Goal: Task Accomplishment & Management: Complete application form

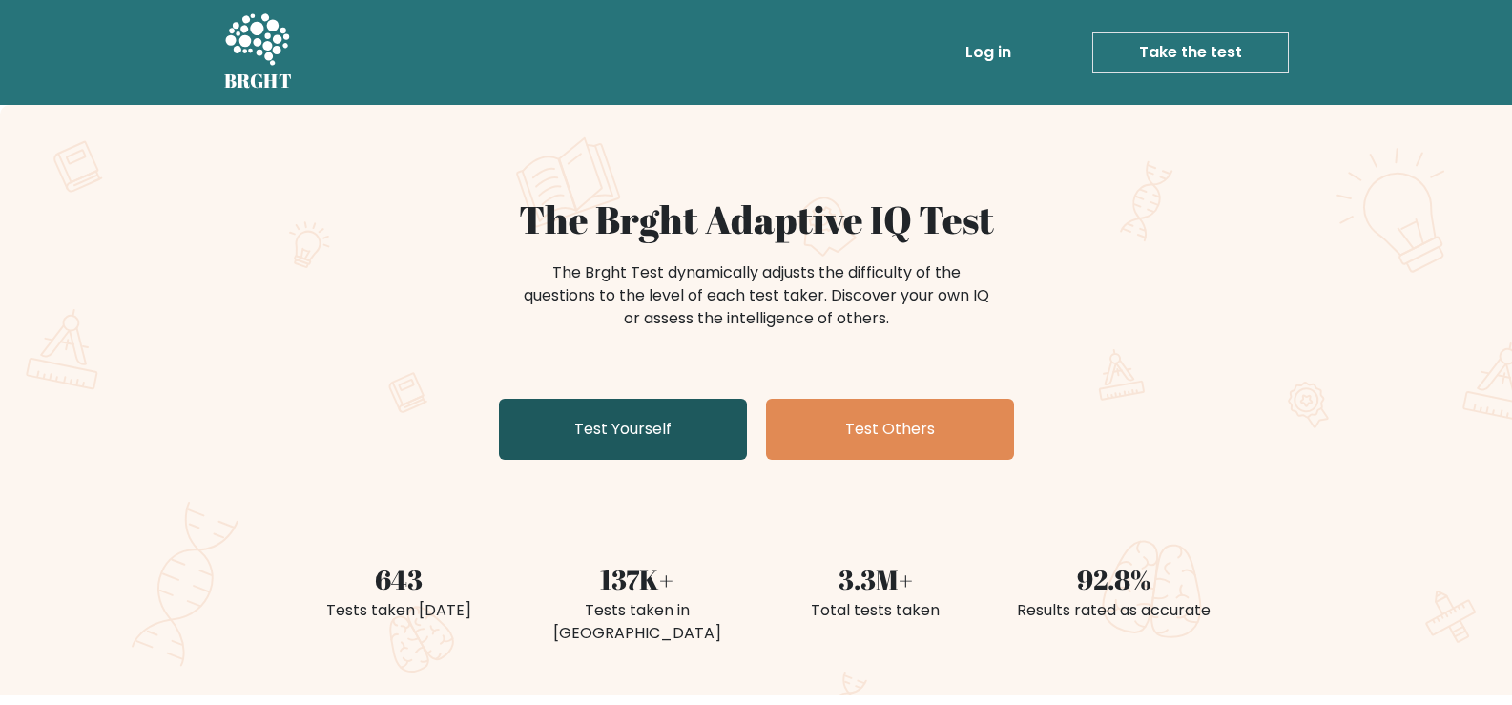
click at [584, 425] on link "Test Yourself" at bounding box center [623, 429] width 248 height 61
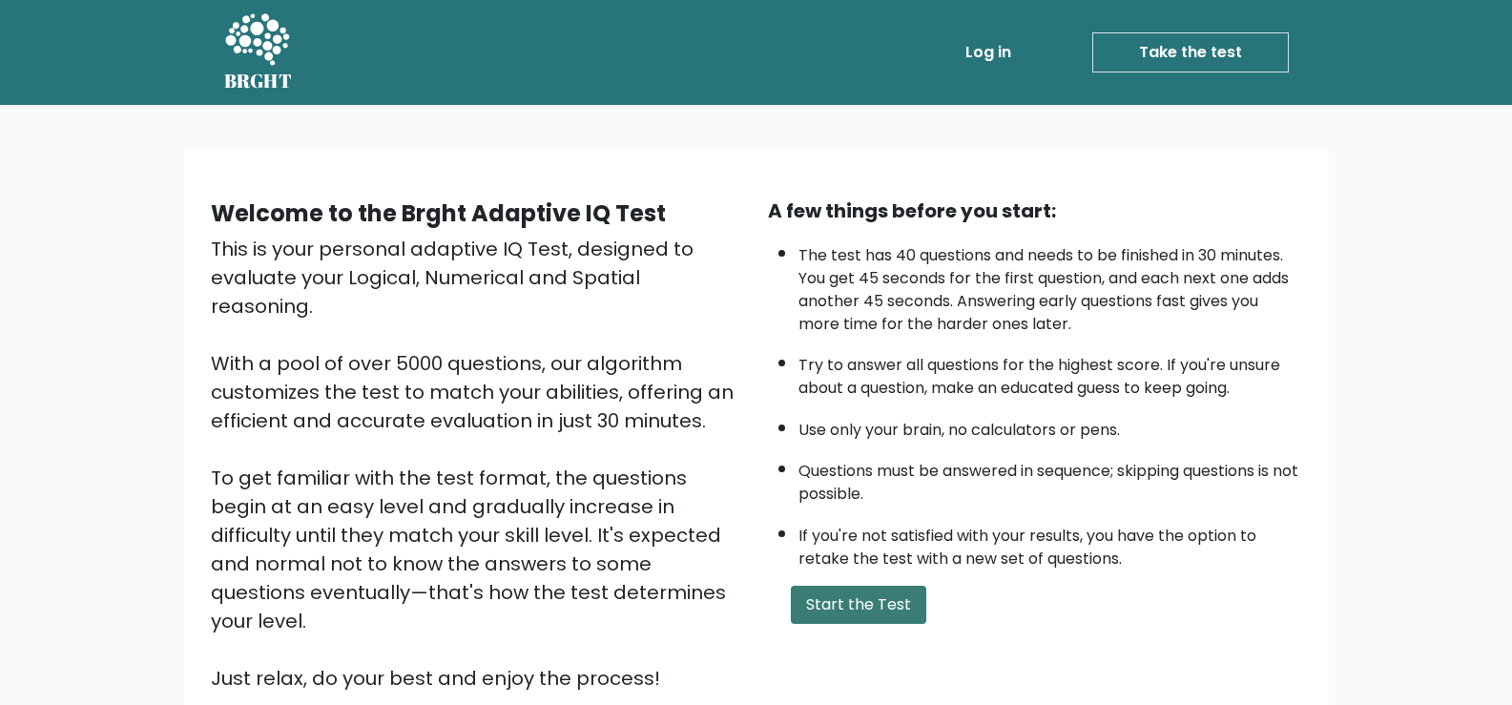
click at [860, 598] on button "Start the Test" at bounding box center [858, 605] width 135 height 38
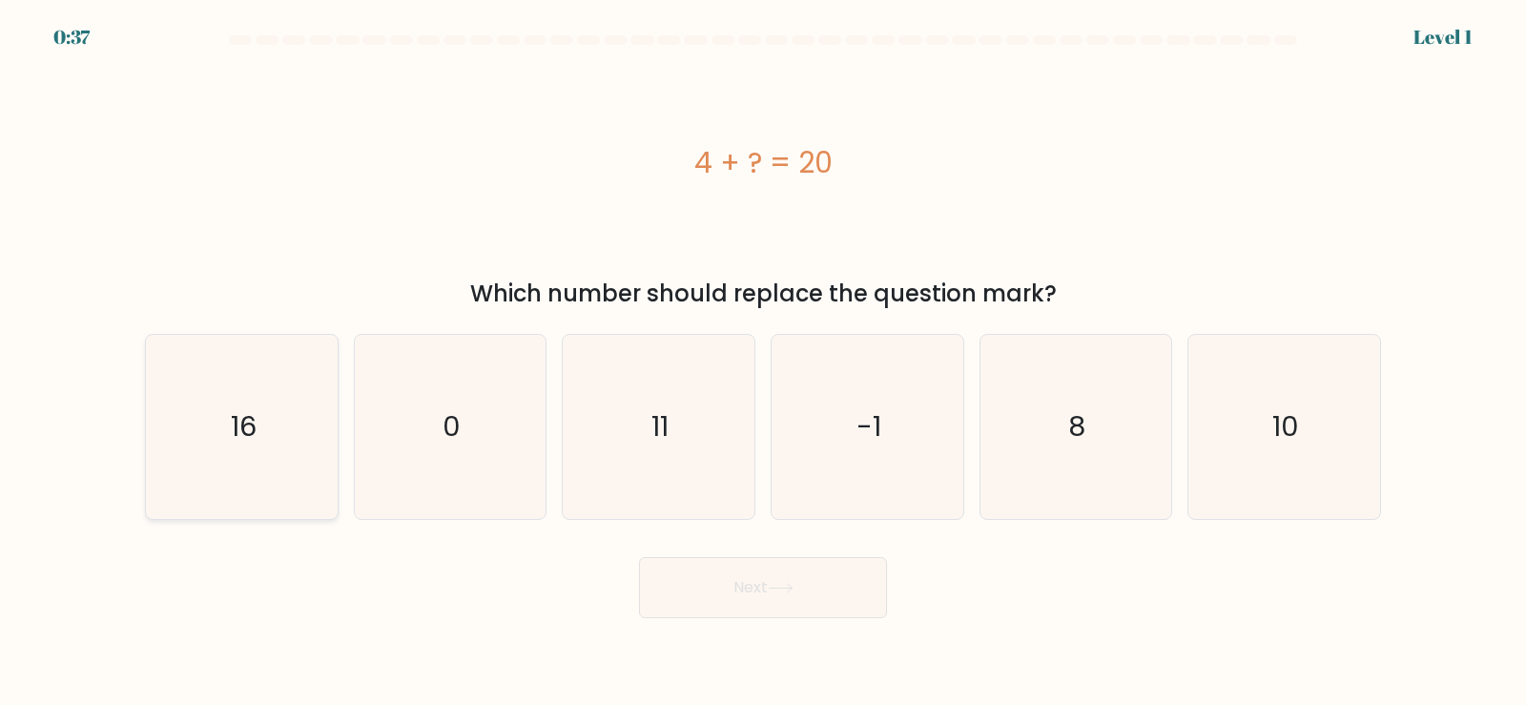
click at [251, 425] on text "16" at bounding box center [244, 426] width 26 height 38
click at [763, 362] on input "a. 16" at bounding box center [763, 358] width 1 height 10
radio input "true"
click at [774, 587] on icon at bounding box center [781, 588] width 26 height 10
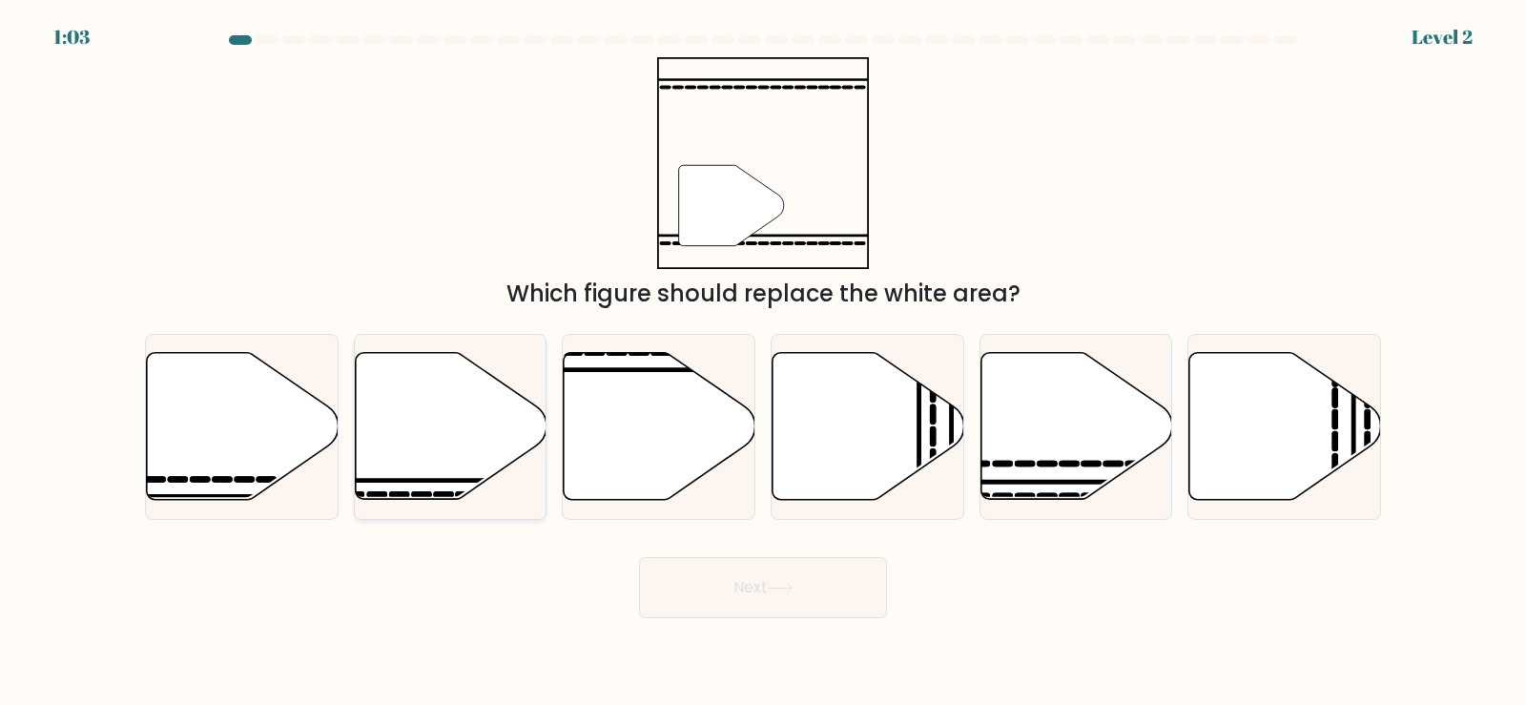
click at [427, 446] on icon at bounding box center [451, 426] width 192 height 147
click at [763, 362] on input "b." at bounding box center [763, 358] width 1 height 10
radio input "true"
click at [705, 595] on button "Next" at bounding box center [763, 587] width 248 height 61
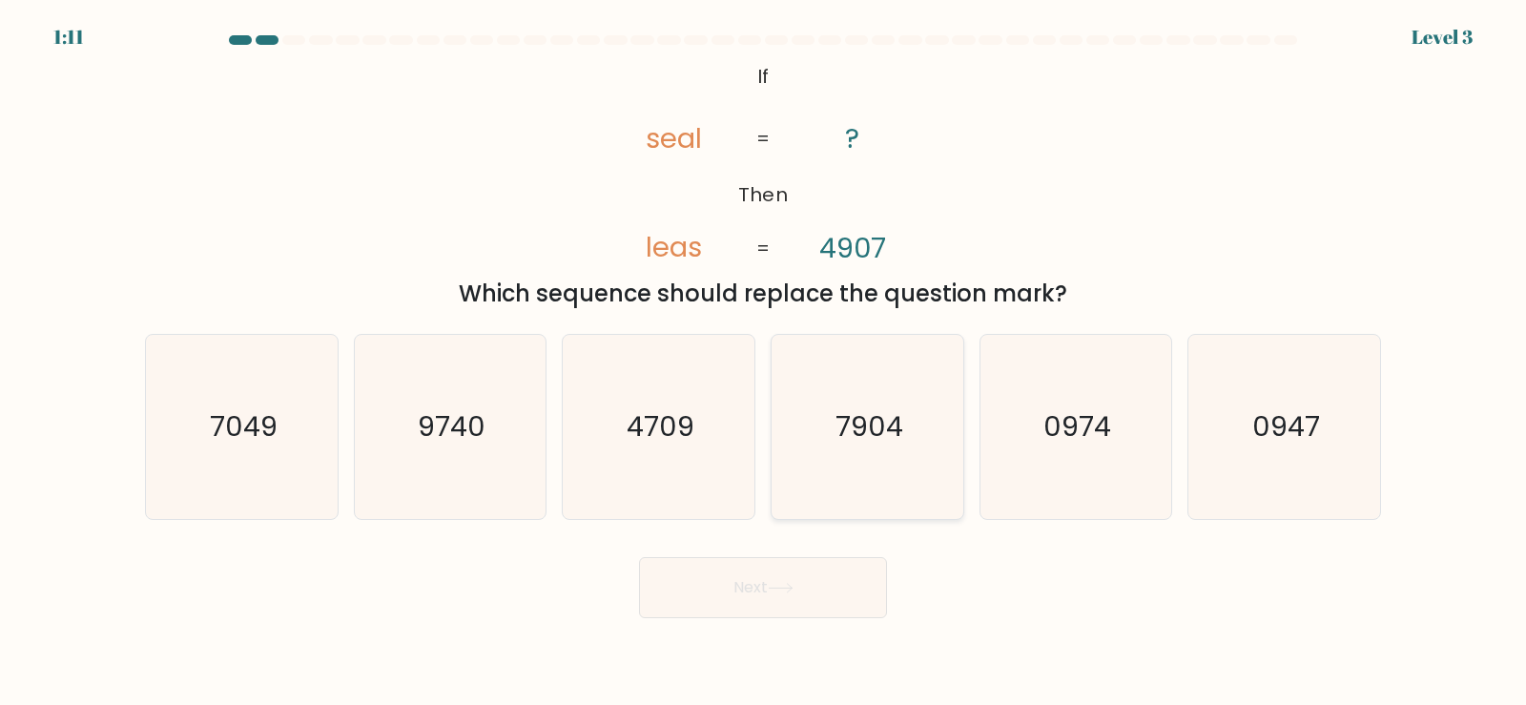
click at [862, 429] on text "7904" at bounding box center [870, 426] width 68 height 38
click at [764, 362] on input "d. 7904" at bounding box center [763, 358] width 1 height 10
radio input "true"
click at [754, 586] on button "Next" at bounding box center [763, 587] width 248 height 61
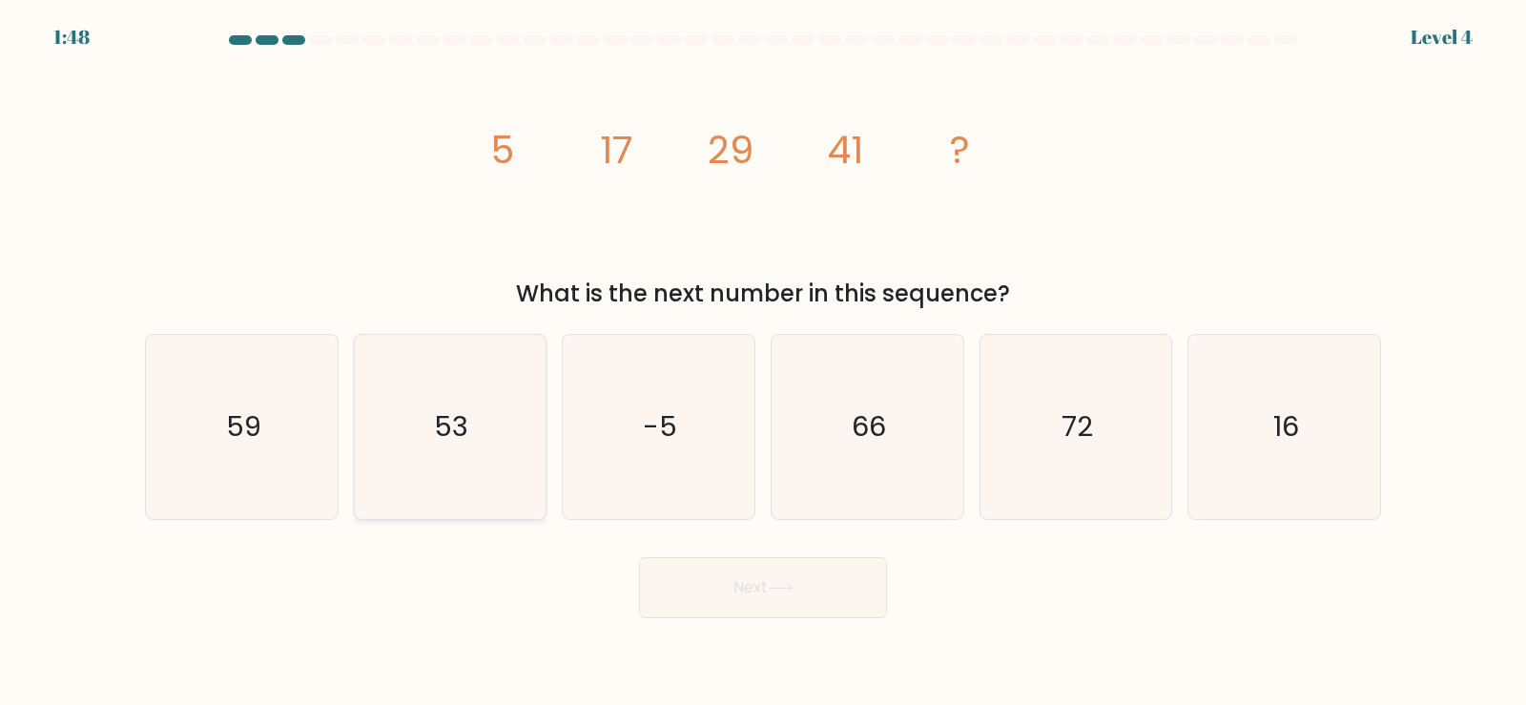
click at [470, 473] on icon "53" at bounding box center [450, 427] width 184 height 184
click at [763, 362] on input "b. 53" at bounding box center [763, 358] width 1 height 10
radio input "true"
click at [732, 592] on button "Next" at bounding box center [763, 587] width 248 height 61
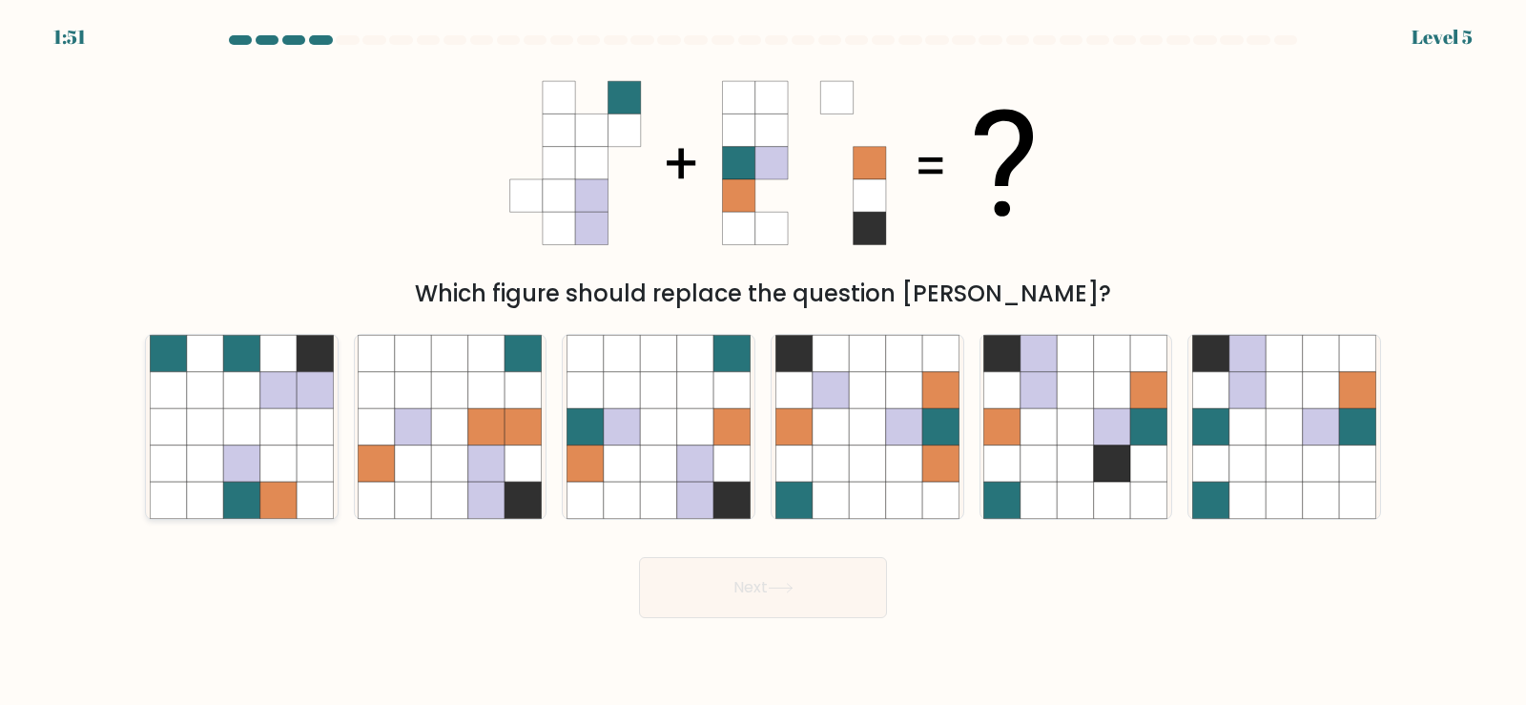
click at [252, 477] on icon at bounding box center [241, 463] width 36 height 36
click at [763, 362] on input "a." at bounding box center [763, 358] width 1 height 10
radio input "true"
click at [751, 586] on button "Next" at bounding box center [763, 587] width 248 height 61
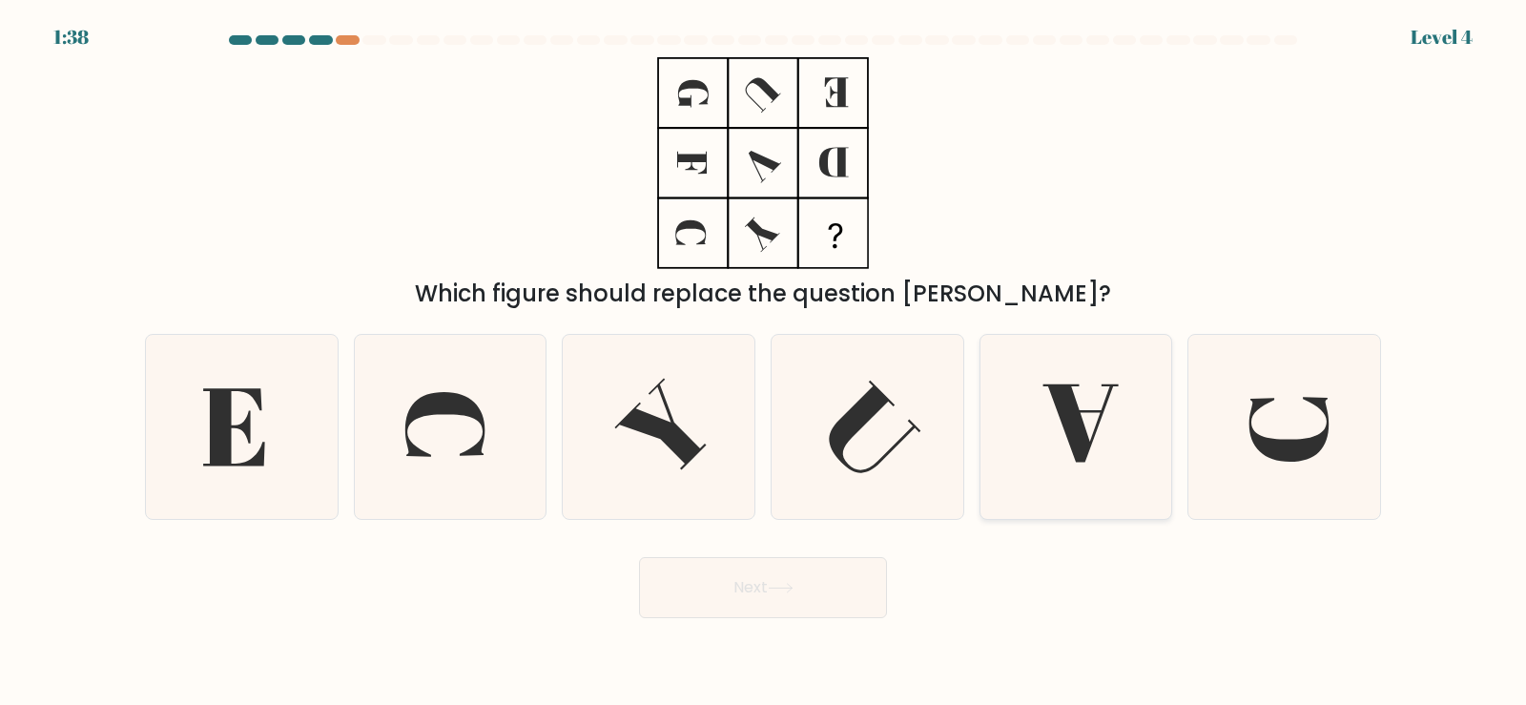
click at [1067, 417] on icon at bounding box center [1081, 423] width 75 height 78
click at [764, 362] on input "e." at bounding box center [763, 358] width 1 height 10
radio input "true"
click at [794, 585] on icon at bounding box center [781, 588] width 26 height 10
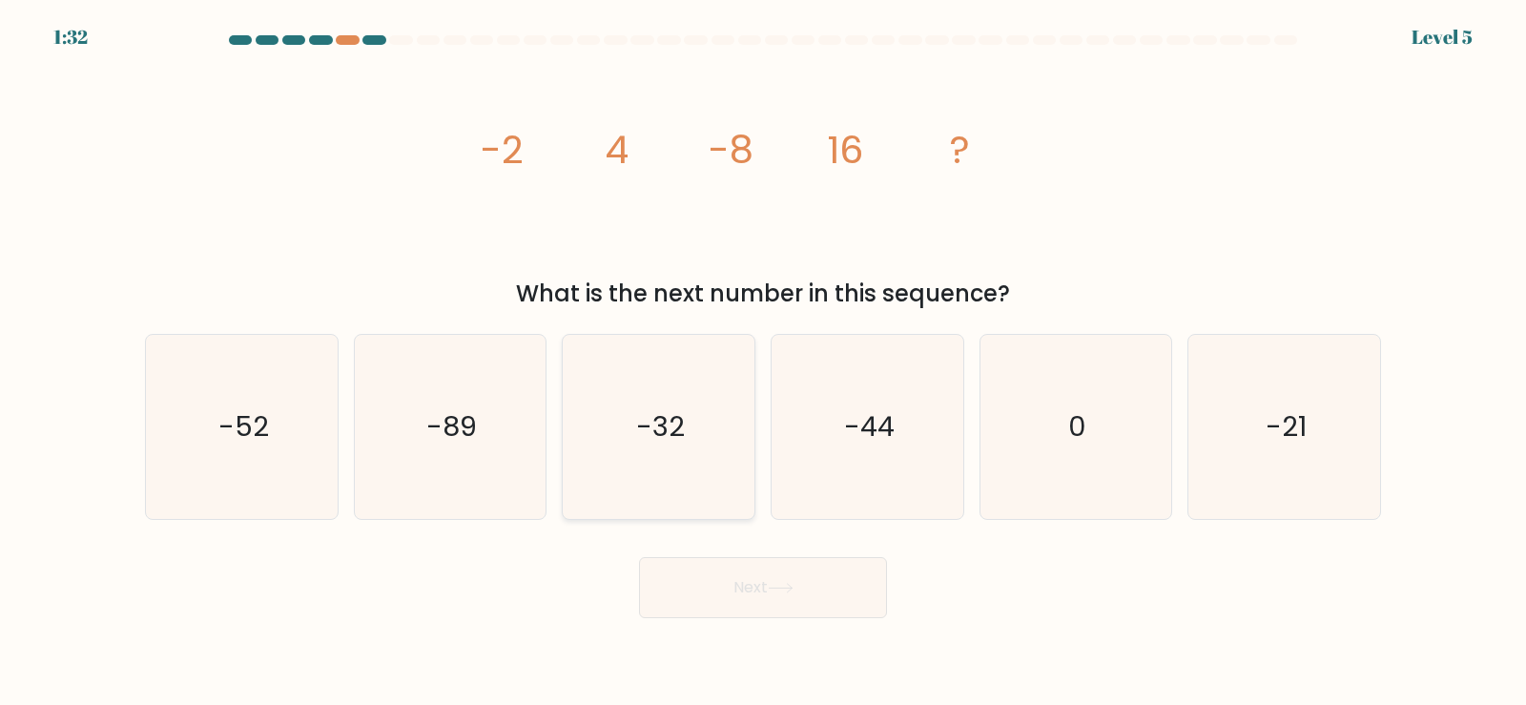
click at [655, 424] on text "-32" at bounding box center [660, 426] width 49 height 38
click at [763, 362] on input "c. -32" at bounding box center [763, 358] width 1 height 10
radio input "true"
click at [781, 599] on button "Next" at bounding box center [763, 587] width 248 height 61
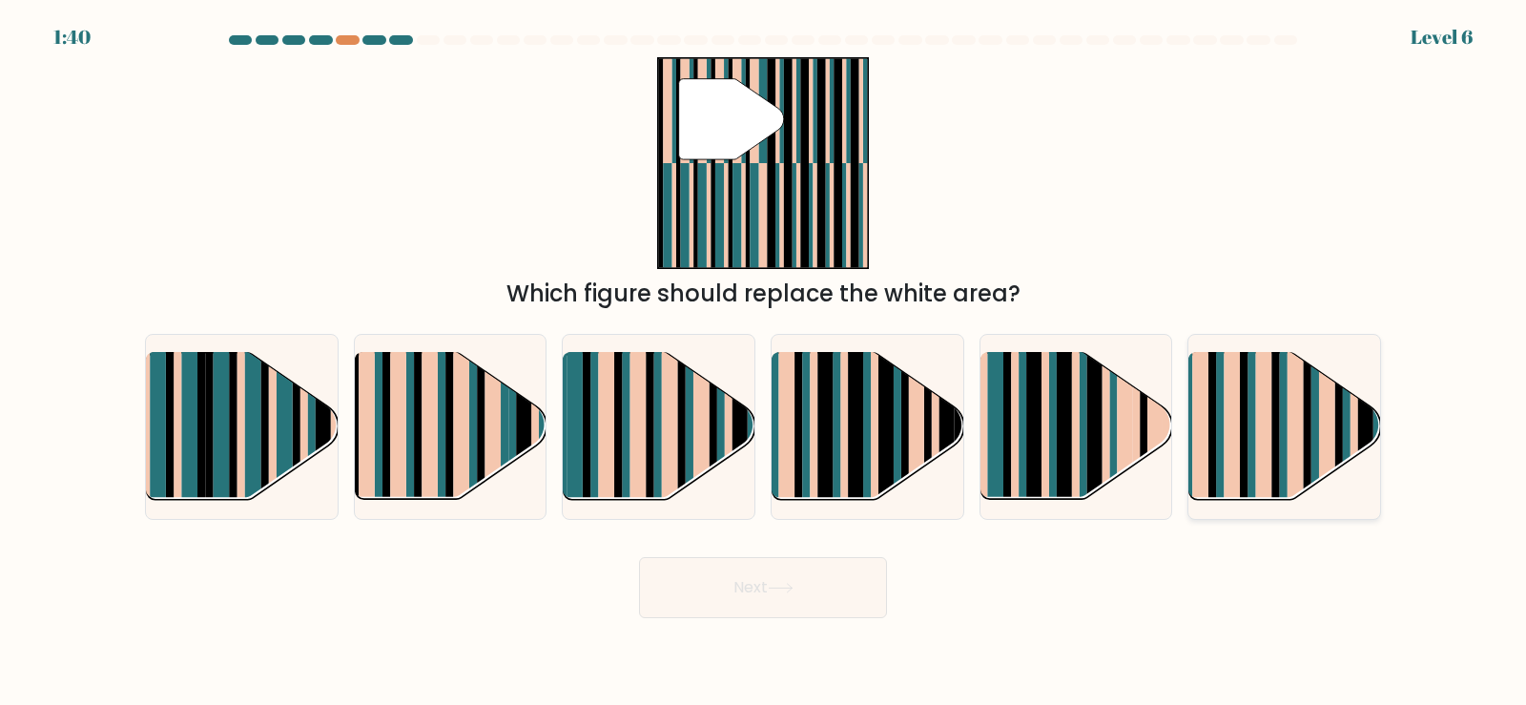
click at [1303, 423] on rect at bounding box center [1296, 411] width 16 height 190
click at [764, 362] on input "f." at bounding box center [763, 358] width 1 height 10
radio input "true"
click at [778, 596] on button "Next" at bounding box center [763, 587] width 248 height 61
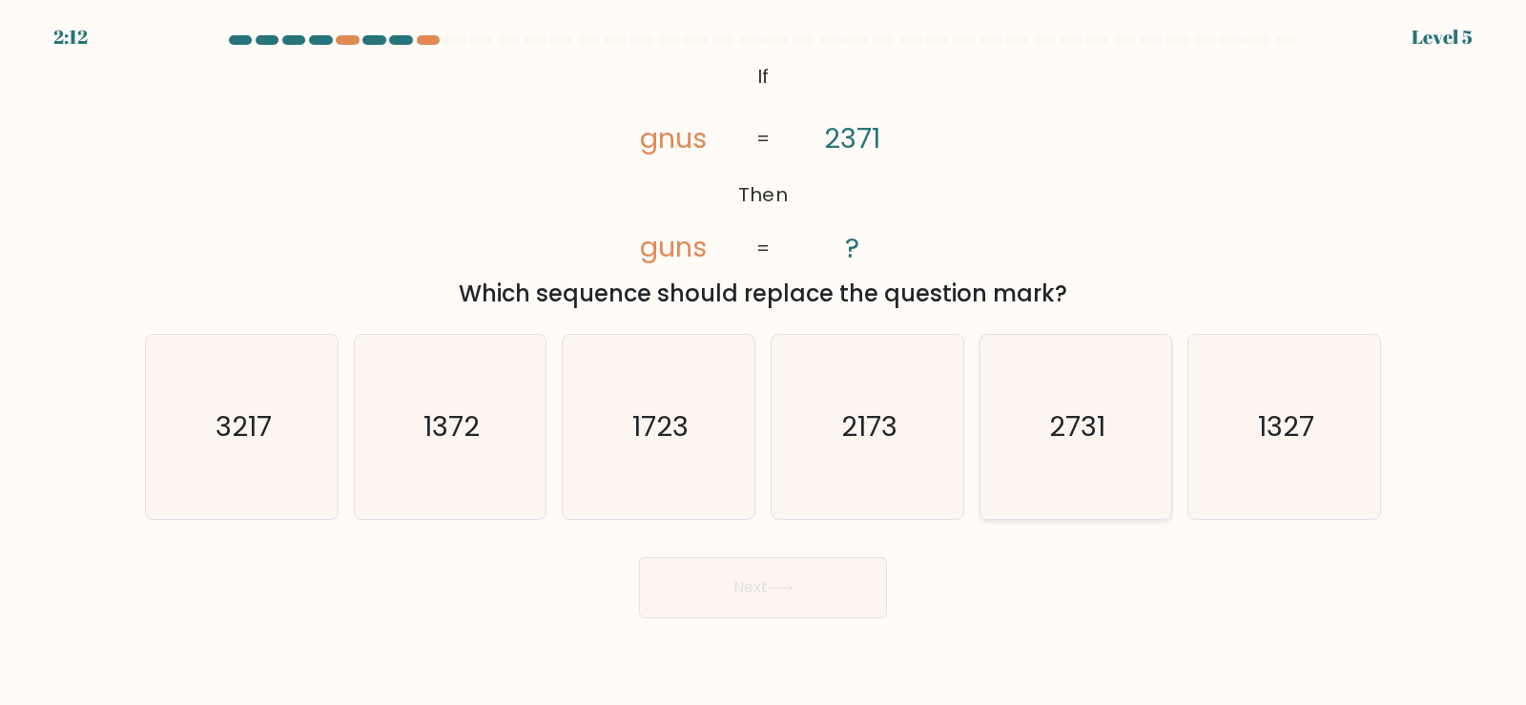
click at [1075, 454] on icon "2731" at bounding box center [1076, 427] width 184 height 184
click at [764, 362] on input "e. 2731" at bounding box center [763, 358] width 1 height 10
radio input "true"
click at [791, 575] on button "Next" at bounding box center [763, 587] width 248 height 61
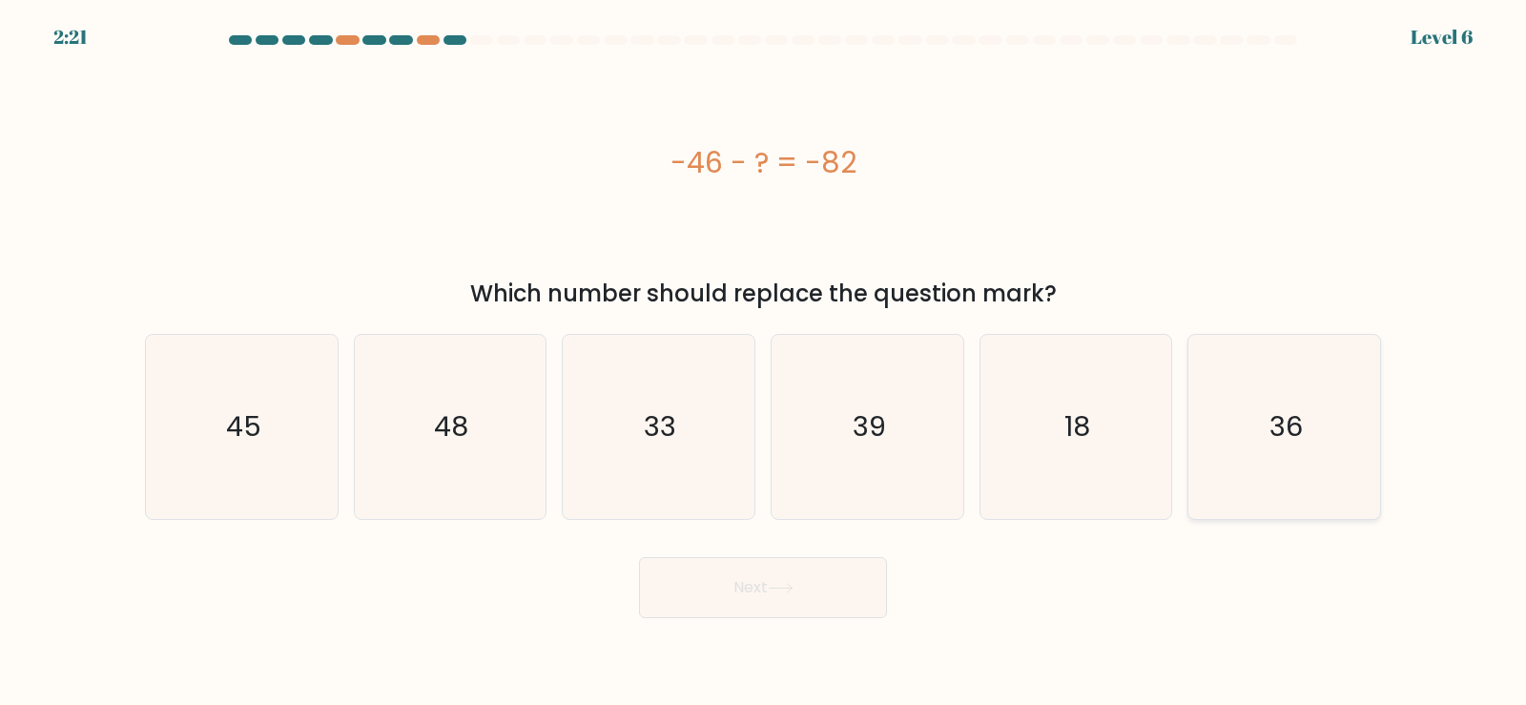
click at [1275, 405] on icon "36" at bounding box center [1284, 427] width 184 height 184
click at [764, 362] on input "f. 36" at bounding box center [763, 358] width 1 height 10
radio input "true"
click at [788, 578] on button "Next" at bounding box center [763, 587] width 248 height 61
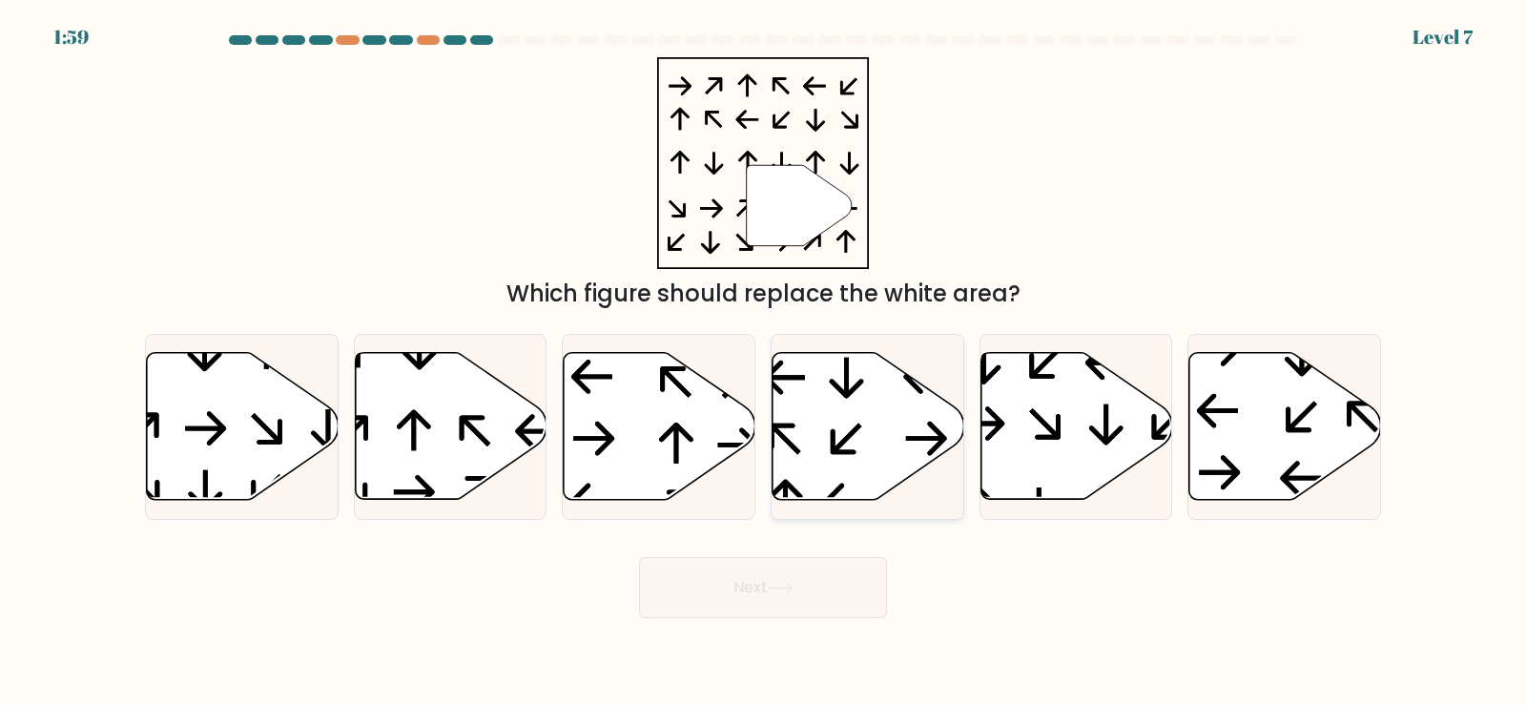
click at [866, 429] on icon at bounding box center [869, 426] width 192 height 147
click at [764, 362] on input "d." at bounding box center [763, 358] width 1 height 10
radio input "true"
click at [754, 590] on button "Next" at bounding box center [763, 587] width 248 height 61
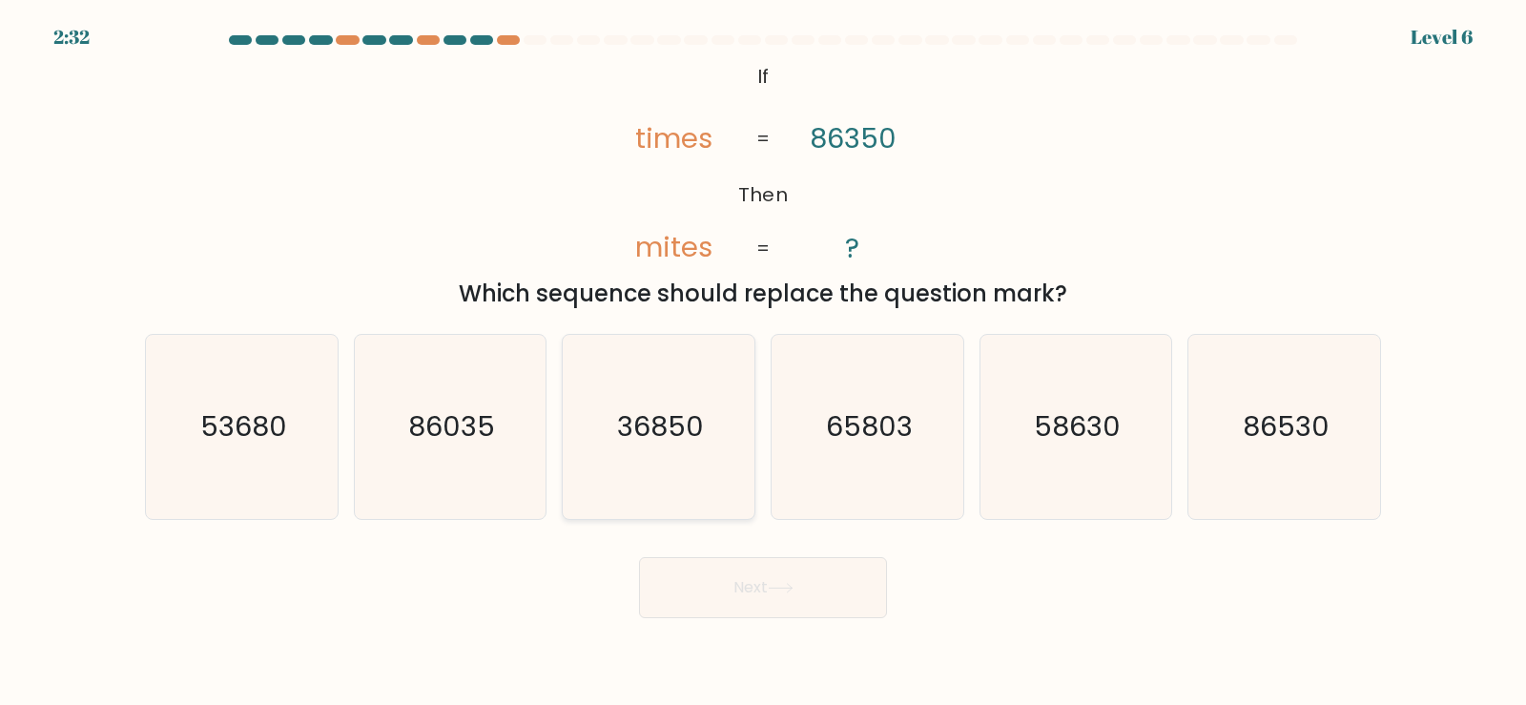
click at [662, 427] on text "36850" at bounding box center [660, 426] width 87 height 38
click at [763, 362] on input "c. 36850" at bounding box center [763, 358] width 1 height 10
radio input "true"
click at [768, 592] on button "Next" at bounding box center [763, 587] width 248 height 61
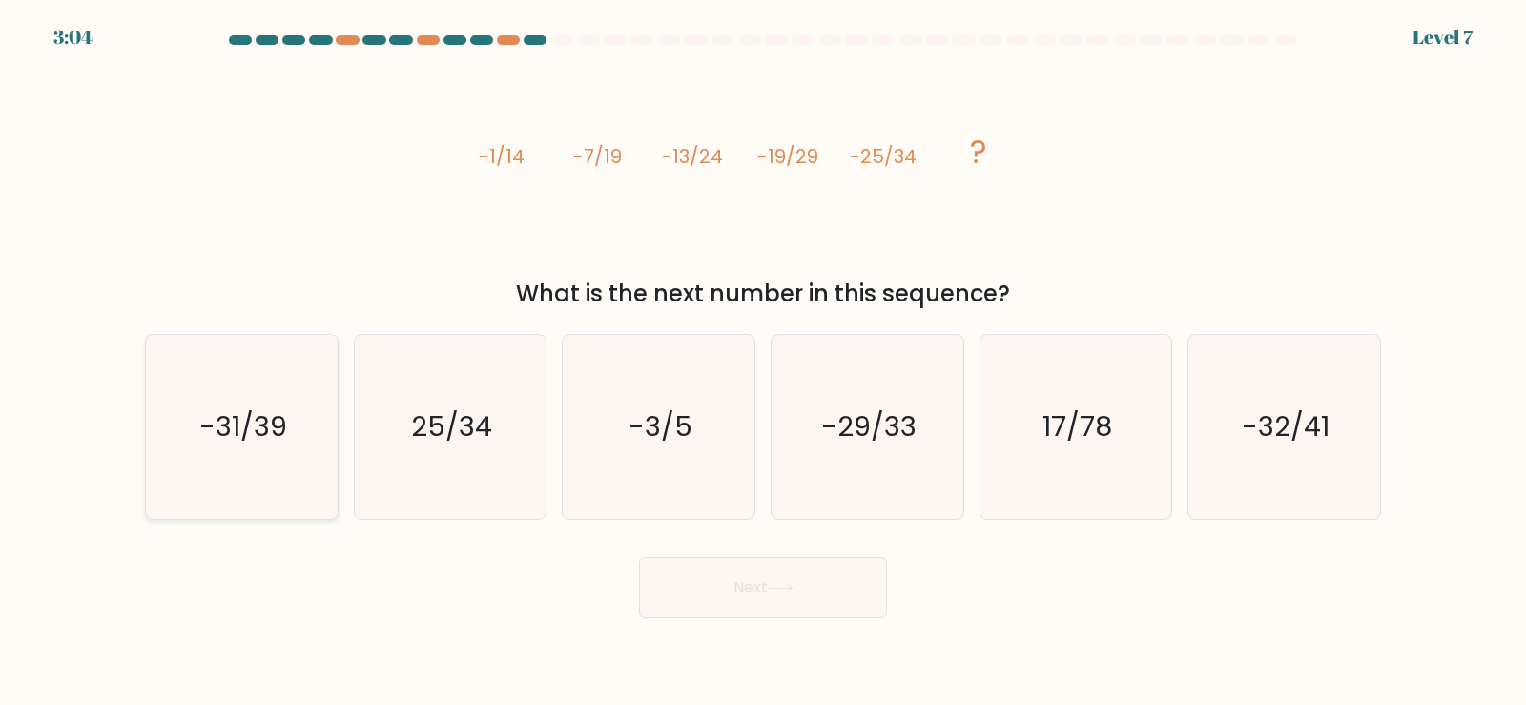
click at [266, 456] on icon "-31/39" at bounding box center [242, 427] width 184 height 184
click at [763, 362] on input "a. -31/39" at bounding box center [763, 358] width 1 height 10
radio input "true"
click at [725, 594] on button "Next" at bounding box center [763, 587] width 248 height 61
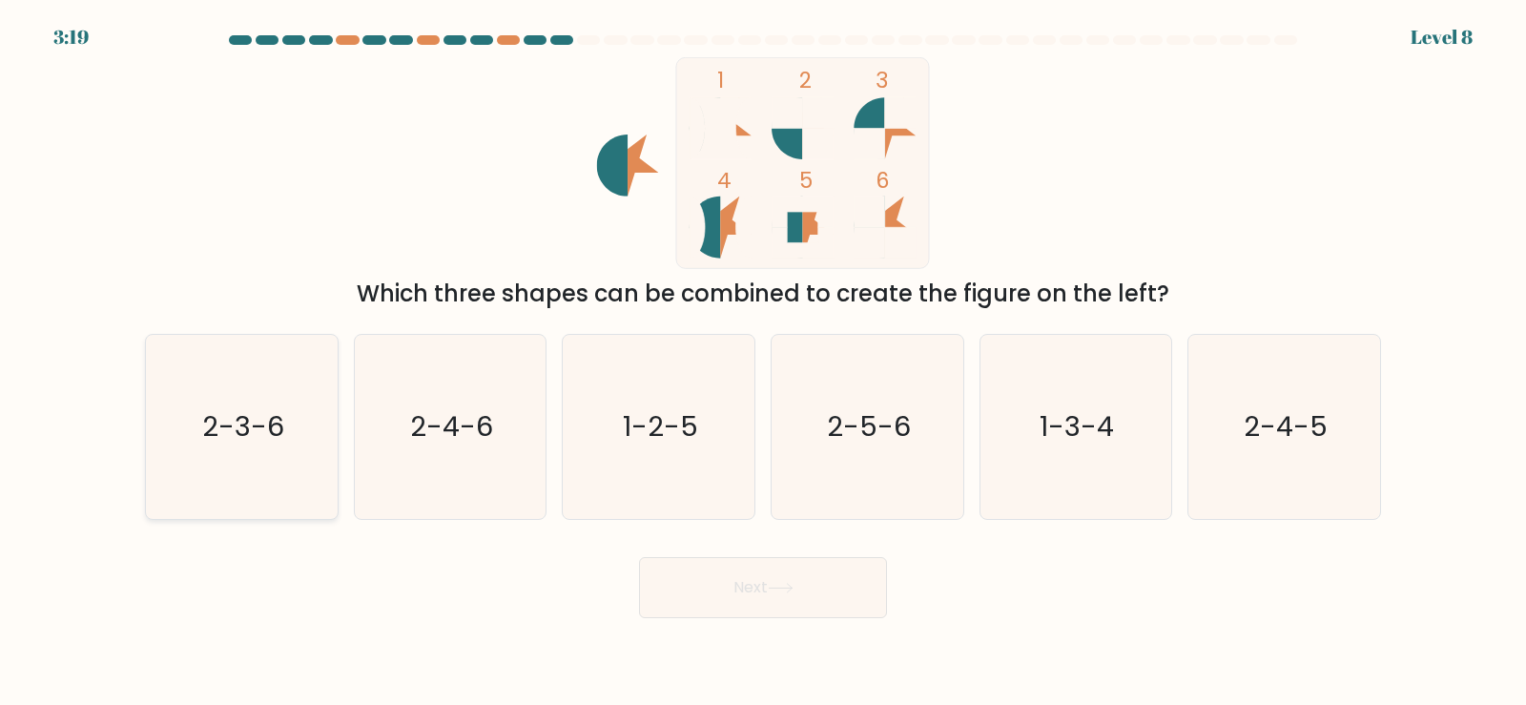
click at [248, 453] on icon "2-3-6" at bounding box center [242, 427] width 184 height 184
click at [763, 362] on input "a. 2-3-6" at bounding box center [763, 358] width 1 height 10
radio input "true"
click at [736, 599] on button "Next" at bounding box center [763, 587] width 248 height 61
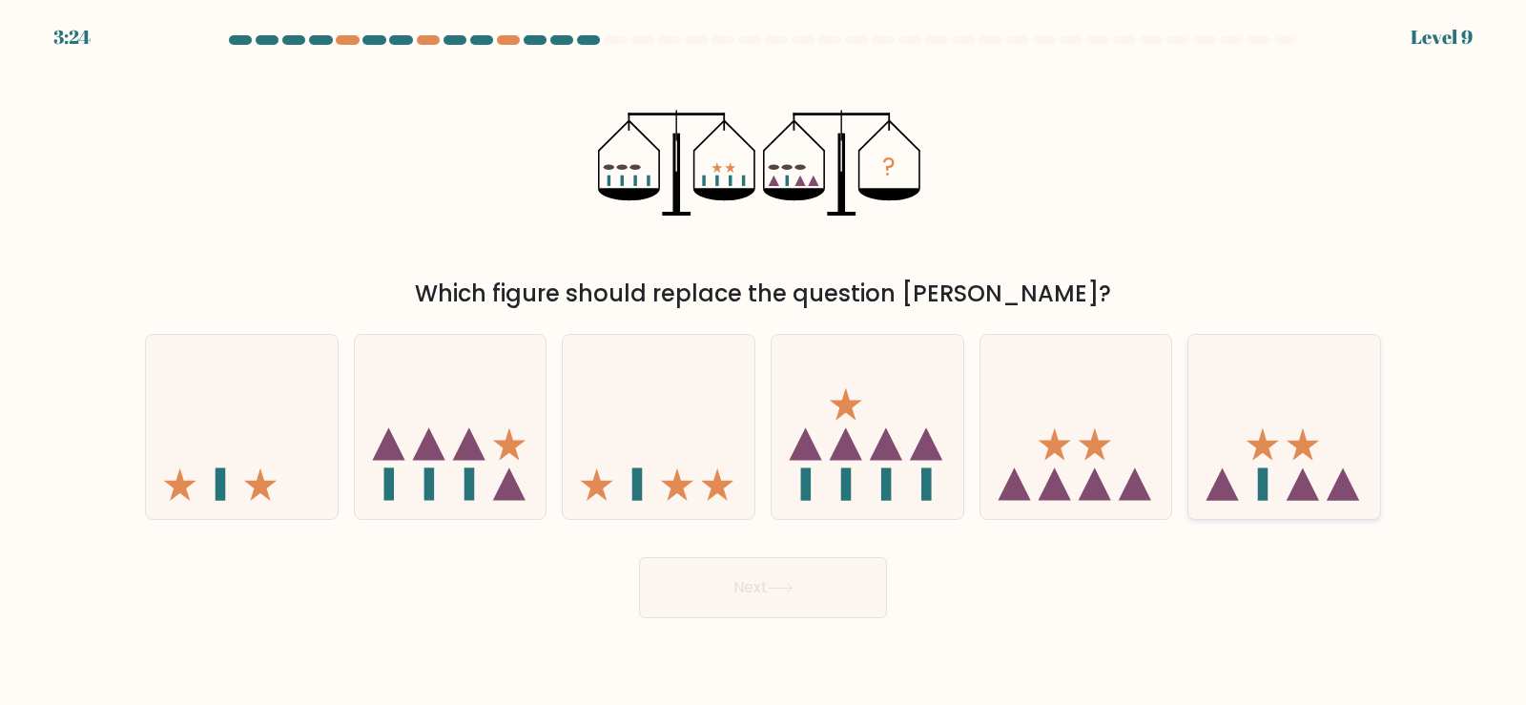
click at [1260, 463] on icon at bounding box center [1285, 426] width 192 height 158
click at [764, 362] on input "f." at bounding box center [763, 358] width 1 height 10
radio input "true"
click at [752, 583] on button "Next" at bounding box center [763, 587] width 248 height 61
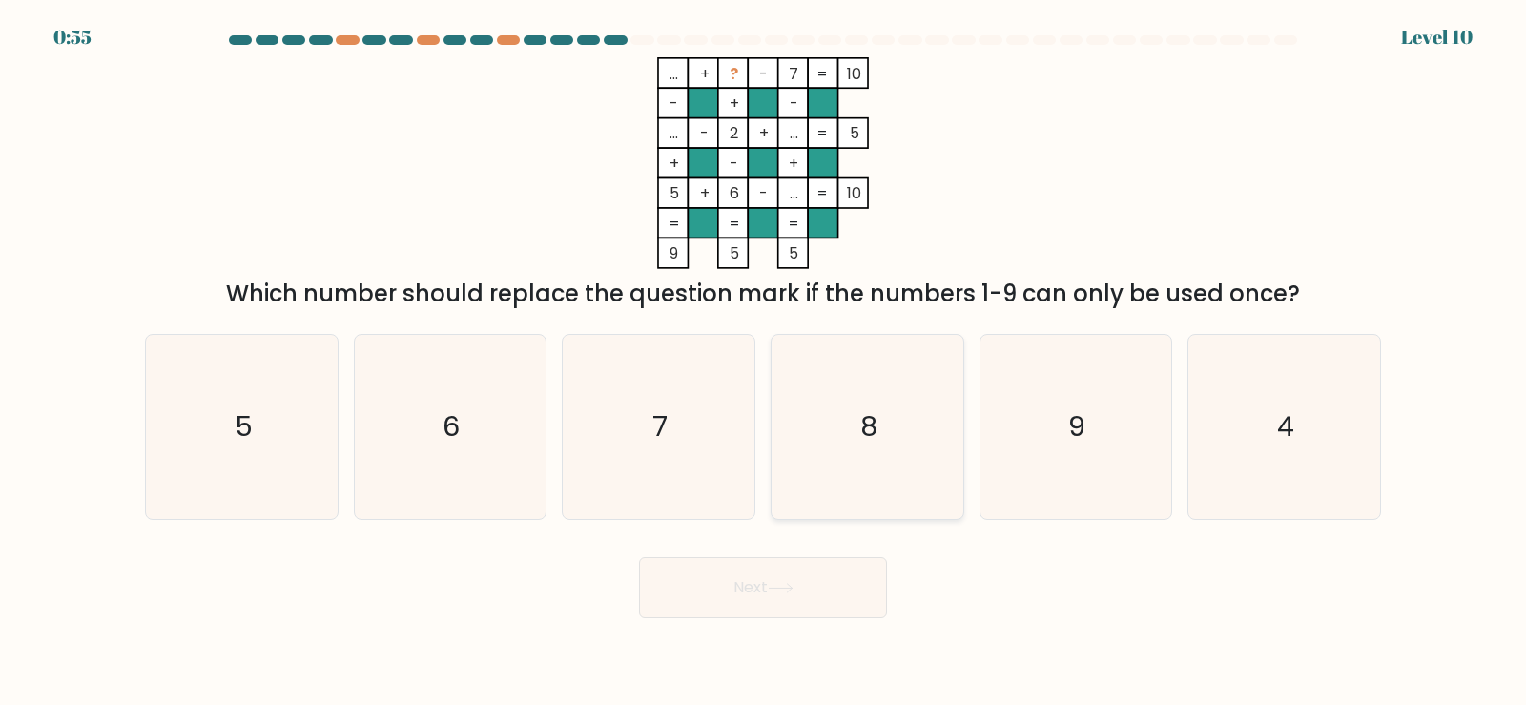
click at [864, 410] on text "8" at bounding box center [868, 426] width 17 height 38
click at [764, 362] on input "d. 8" at bounding box center [763, 358] width 1 height 10
radio input "true"
click at [804, 585] on button "Next" at bounding box center [763, 587] width 248 height 61
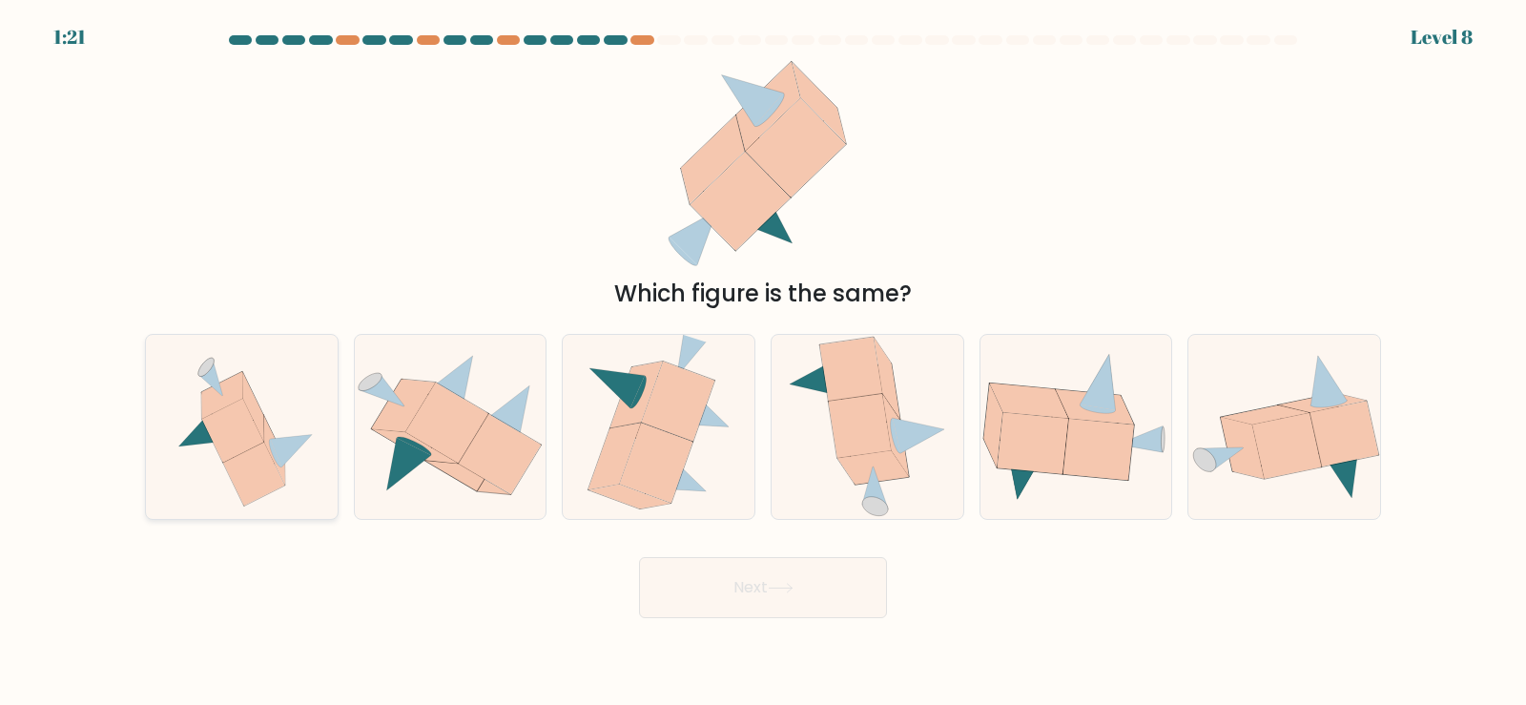
click at [246, 440] on icon at bounding box center [233, 431] width 62 height 64
click at [763, 362] on input "a." at bounding box center [763, 358] width 1 height 10
radio input "true"
click at [764, 601] on button "Next" at bounding box center [763, 587] width 248 height 61
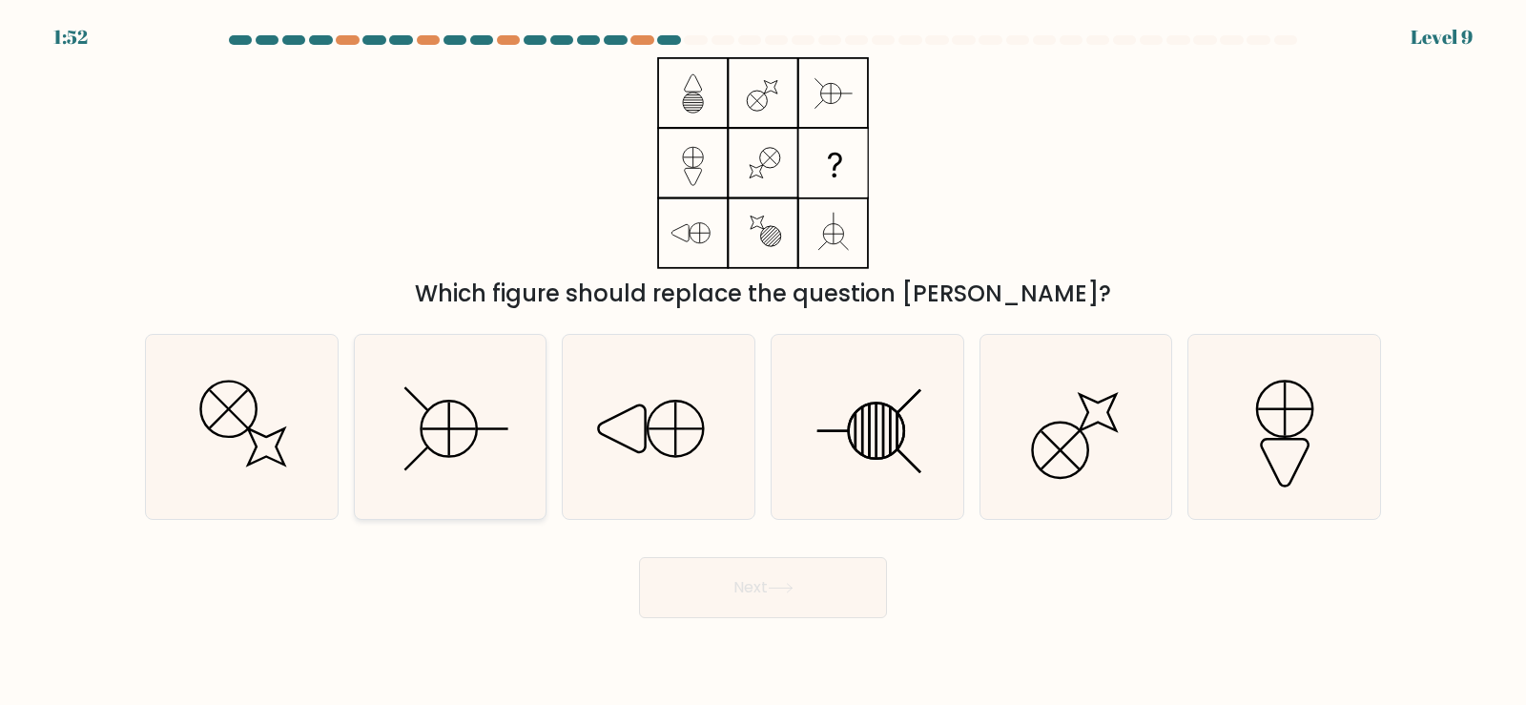
click at [433, 438] on icon at bounding box center [450, 427] width 184 height 184
click at [763, 362] on input "b." at bounding box center [763, 358] width 1 height 10
radio input "true"
click at [781, 580] on button "Next" at bounding box center [763, 587] width 248 height 61
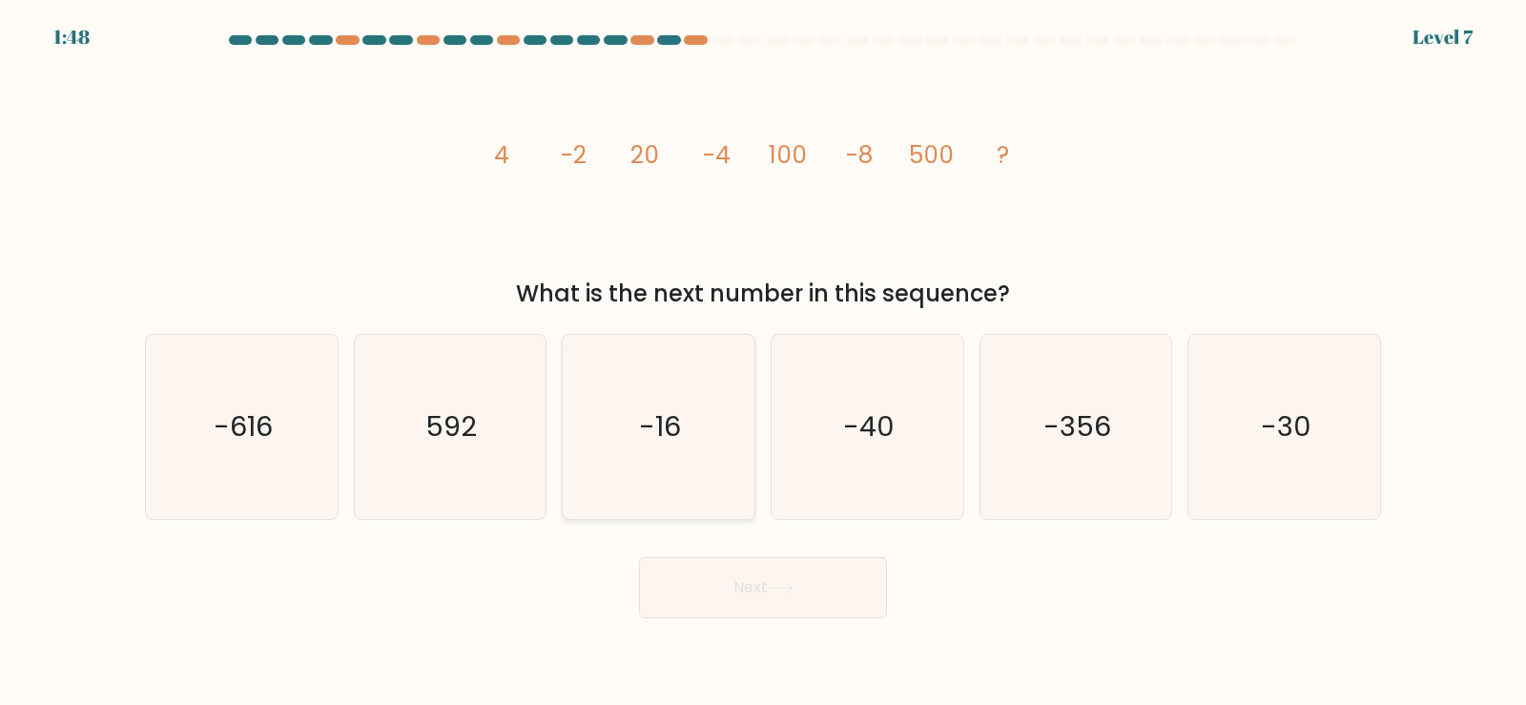
click at [653, 418] on text "-16" at bounding box center [661, 426] width 42 height 38
click at [763, 362] on input "c. -16" at bounding box center [763, 358] width 1 height 10
radio input "true"
click at [775, 590] on icon at bounding box center [781, 588] width 26 height 10
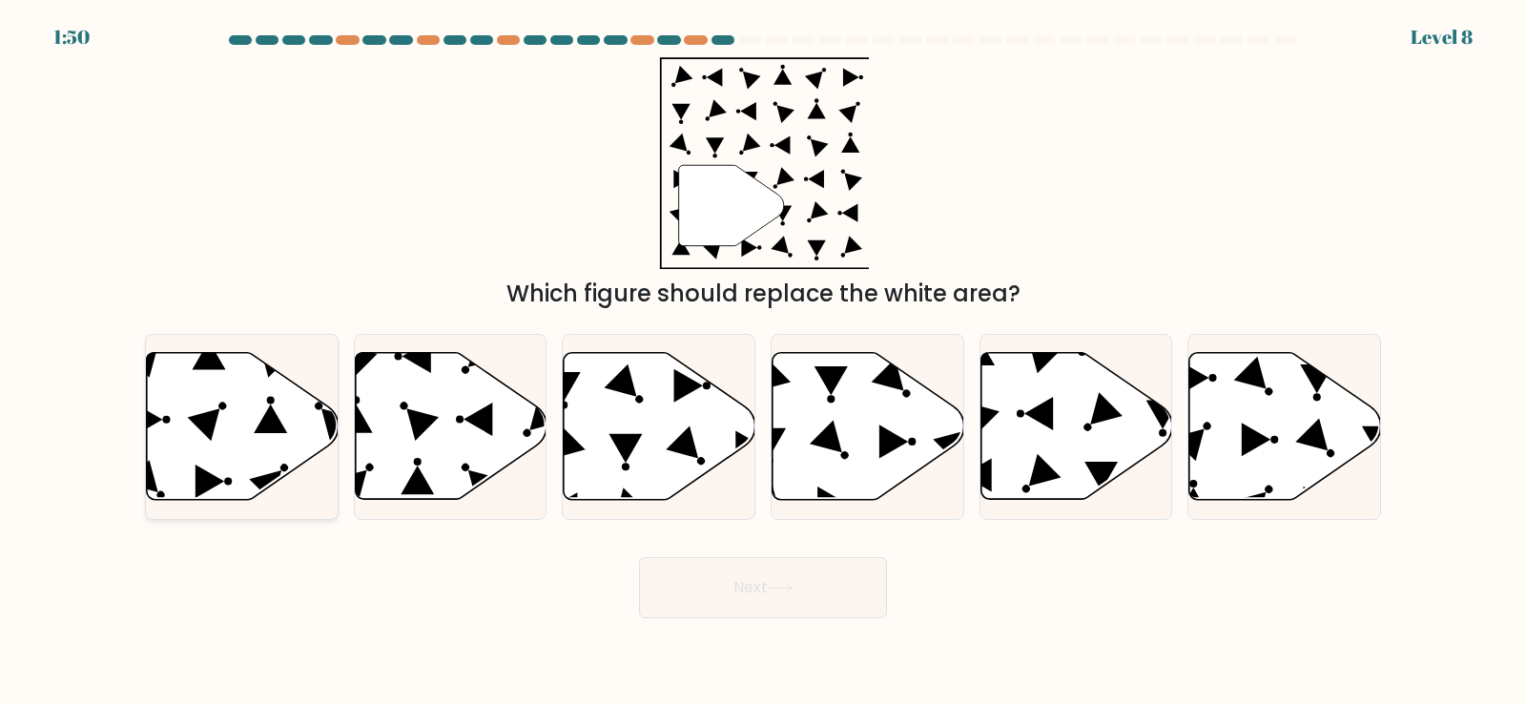
click at [197, 442] on icon at bounding box center [243, 426] width 192 height 147
click at [763, 362] on input "a." at bounding box center [763, 358] width 1 height 10
radio input "true"
click at [680, 598] on button "Next" at bounding box center [763, 587] width 248 height 61
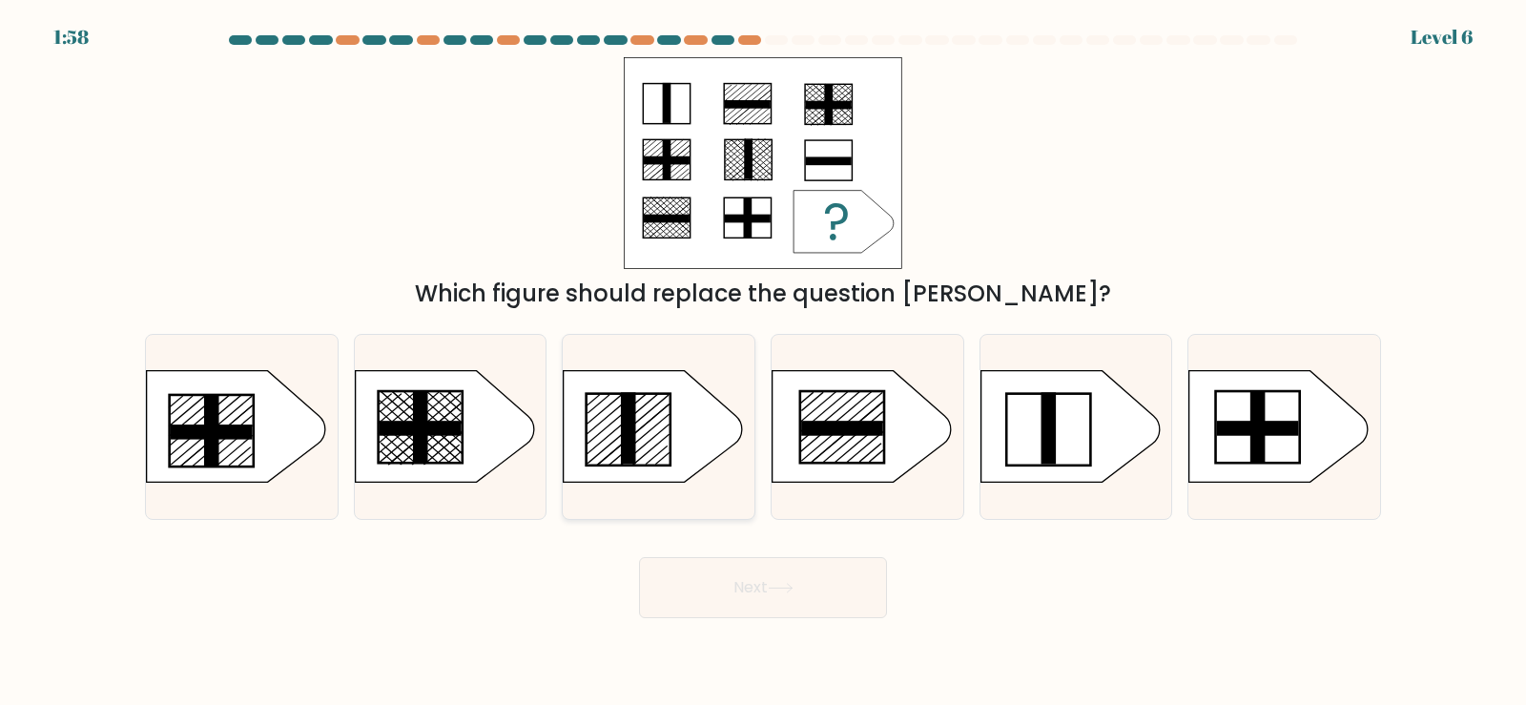
click at [648, 414] on line at bounding box center [629, 429] width 81 height 69
click at [763, 362] on input "c." at bounding box center [763, 358] width 1 height 10
radio input "true"
click at [739, 589] on button "Next" at bounding box center [763, 587] width 248 height 61
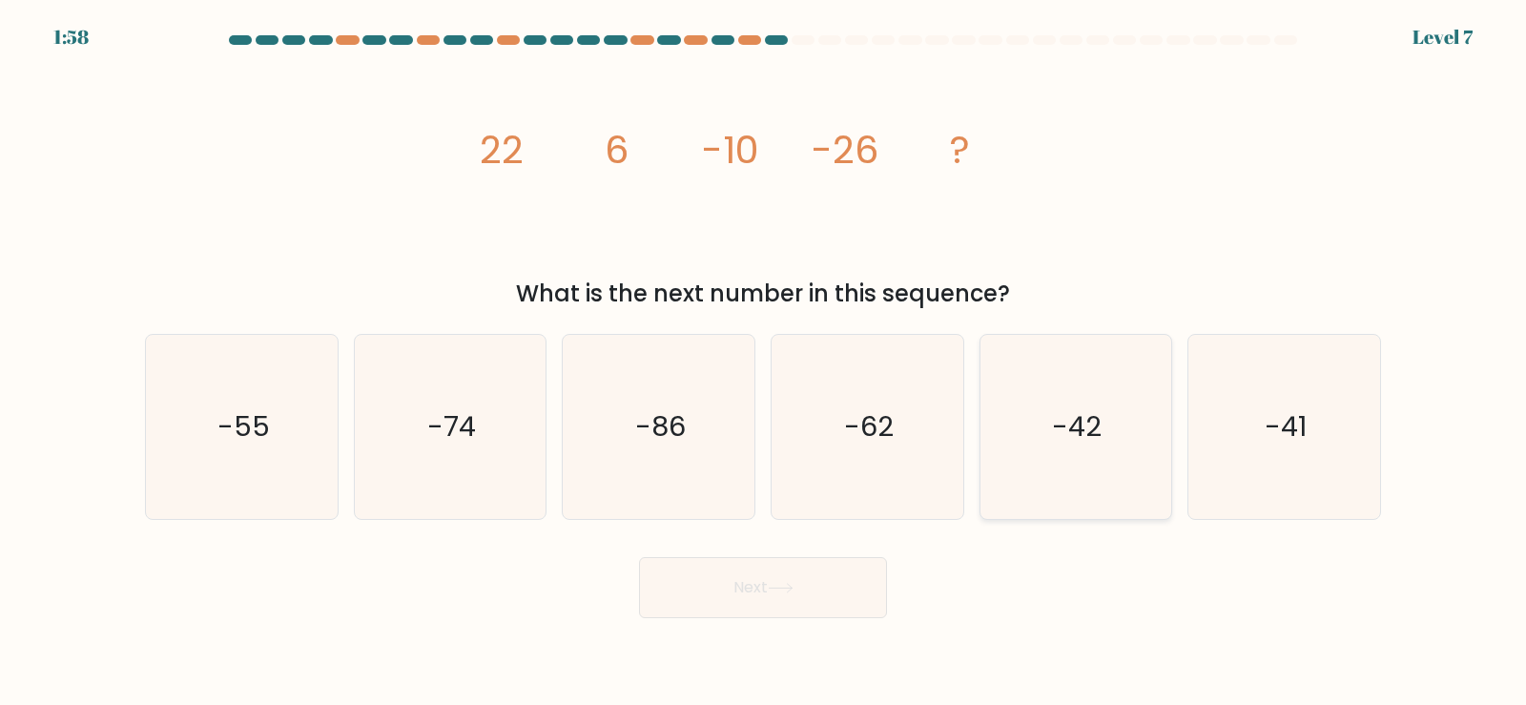
click at [1062, 430] on text "-42" at bounding box center [1078, 426] width 50 height 38
click at [764, 362] on input "e. -42" at bounding box center [763, 358] width 1 height 10
radio input "true"
click at [840, 588] on button "Next" at bounding box center [763, 587] width 248 height 61
